Goal: Information Seeking & Learning: Find specific fact

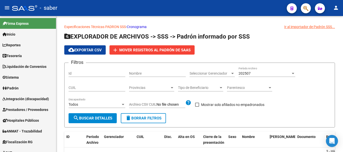
click at [25, 8] on div at bounding box center [24, 8] width 25 height 6
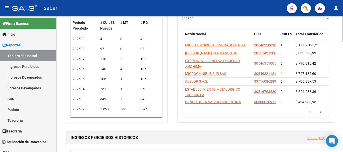
scroll to position [50, 0]
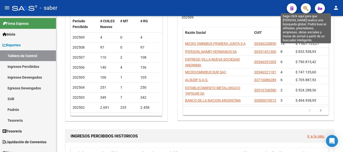
click at [305, 8] on icon "button" at bounding box center [305, 9] width 5 height 6
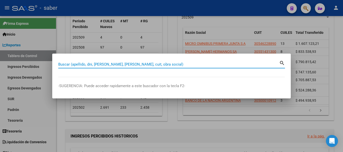
click at [127, 64] on input "Buscar (apellido, dni, [PERSON_NAME], [PERSON_NAME], cuit, obra social)" at bounding box center [168, 64] width 221 height 5
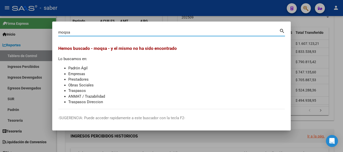
click at [74, 32] on input "moqsa" at bounding box center [168, 32] width 221 height 5
type input "microom"
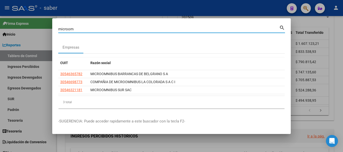
drag, startPoint x: 77, startPoint y: 28, endPoint x: 40, endPoint y: 23, distance: 37.4
click at [40, 24] on div "microom Buscar (apellido, dni, cuil, nro traspaso, cuit, obra social) search Em…" at bounding box center [171, 76] width 343 height 152
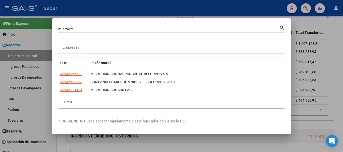
click at [284, 137] on div at bounding box center [171, 76] width 343 height 152
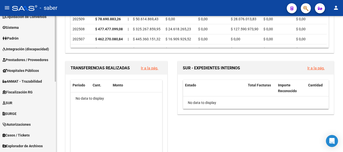
scroll to position [146, 0]
